Goal: Transaction & Acquisition: Book appointment/travel/reservation

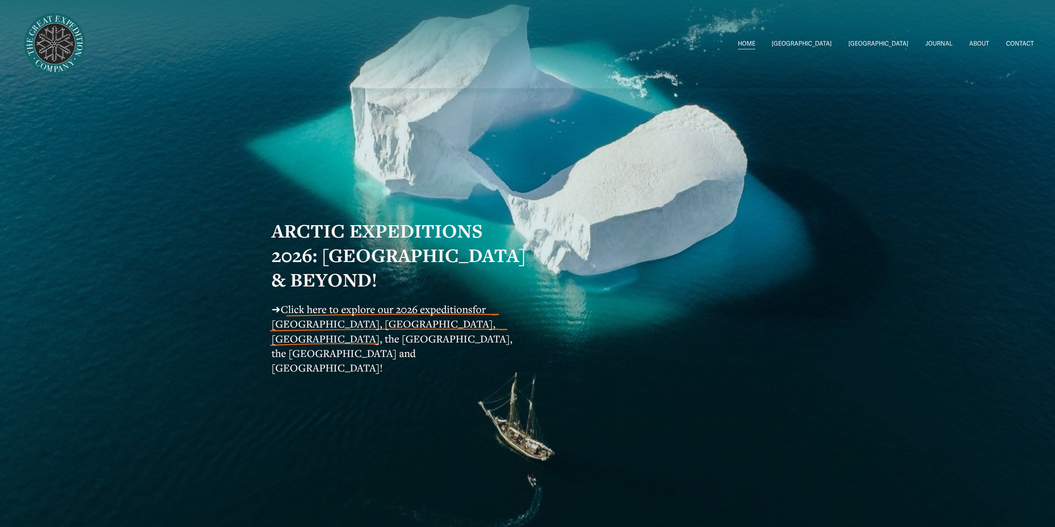
click at [304, 316] on span "Click here to explore our 2026 expeditions" at bounding box center [377, 309] width 192 height 14
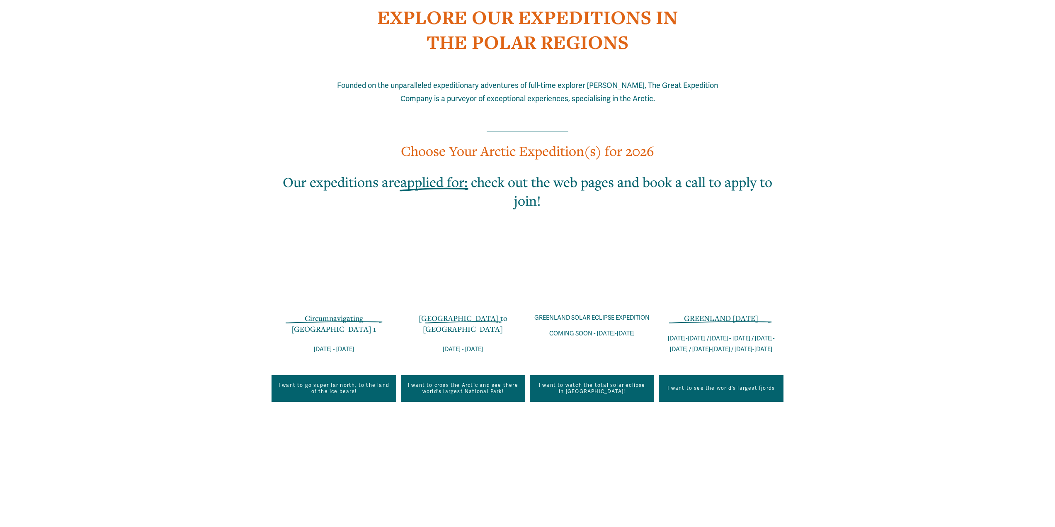
scroll to position [581, 0]
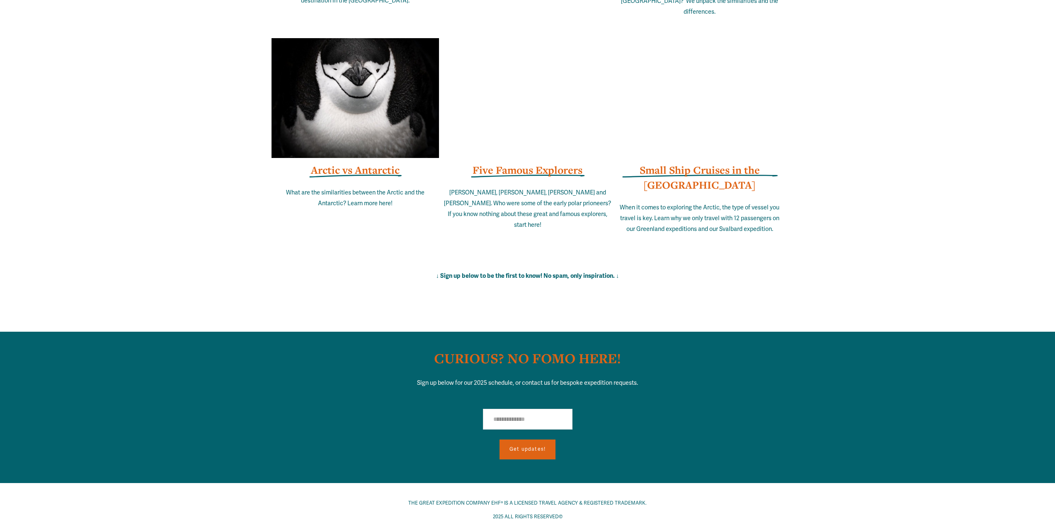
scroll to position [6576, 0]
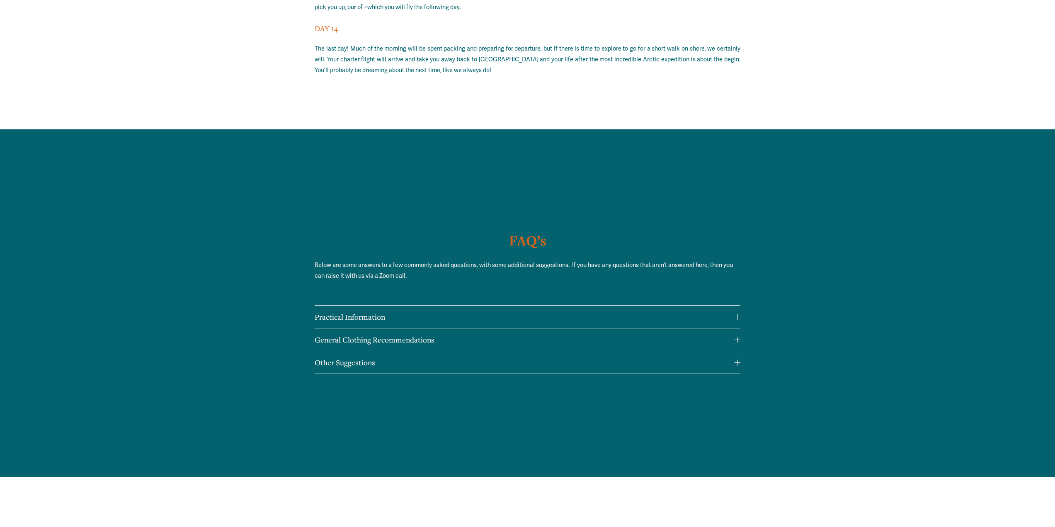
scroll to position [7216, 0]
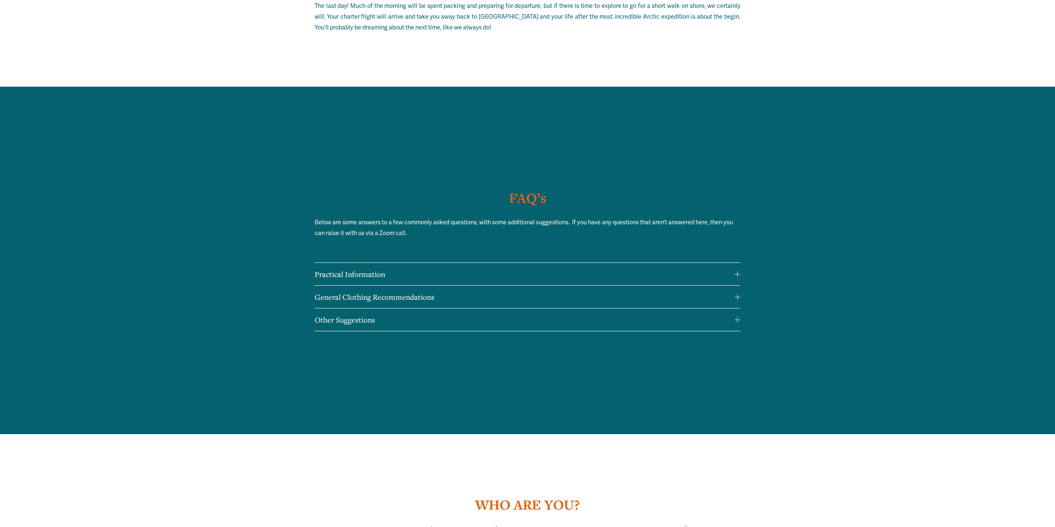
click at [379, 269] on span "Practical Information" at bounding box center [525, 274] width 420 height 10
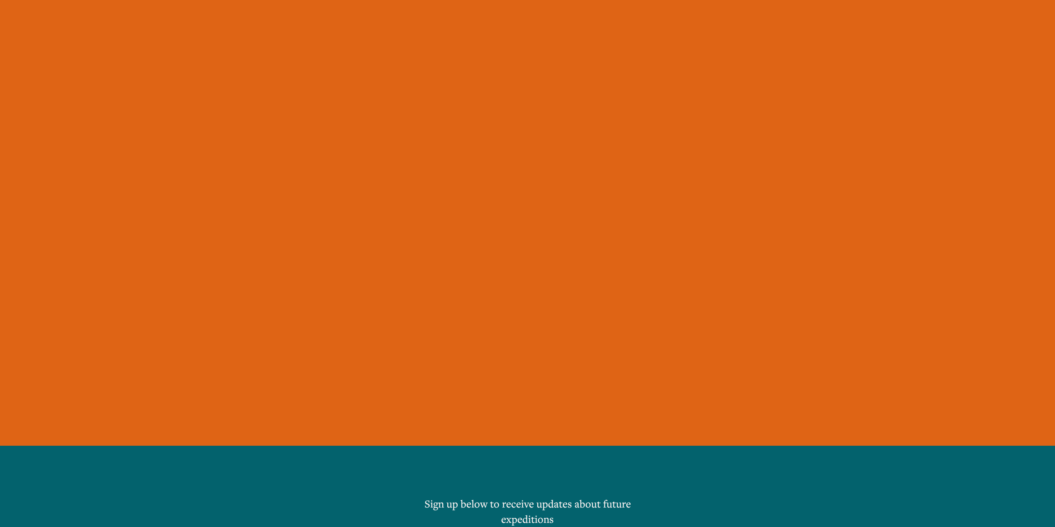
scroll to position [8861, 0]
